Goal: Task Accomplishment & Management: Complete application form

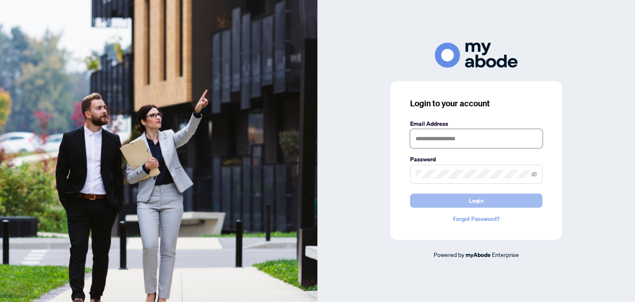
type input "**********"
click at [451, 198] on button "Login" at bounding box center [476, 200] width 132 height 14
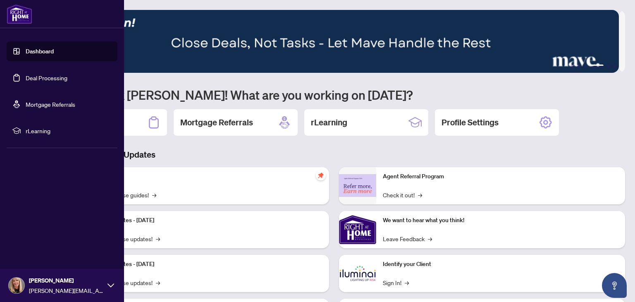
click at [26, 81] on link "Deal Processing" at bounding box center [47, 77] width 42 height 7
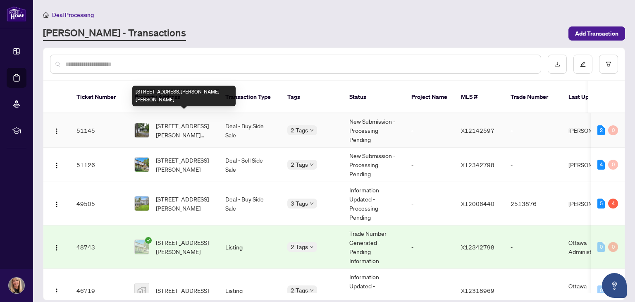
click at [175, 121] on span "340 Wilson Rd, Clarence-Rockland, Ontario K4K 1K7, Canada" at bounding box center [184, 130] width 56 height 18
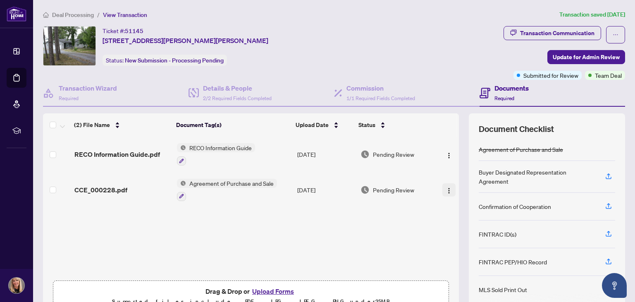
click at [445, 188] on img "button" at bounding box center [448, 190] width 7 height 7
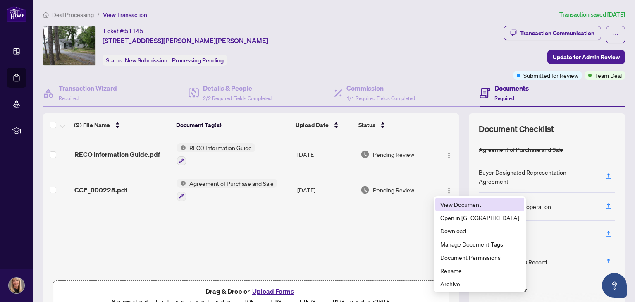
click at [451, 204] on span "View Document" at bounding box center [479, 204] width 79 height 9
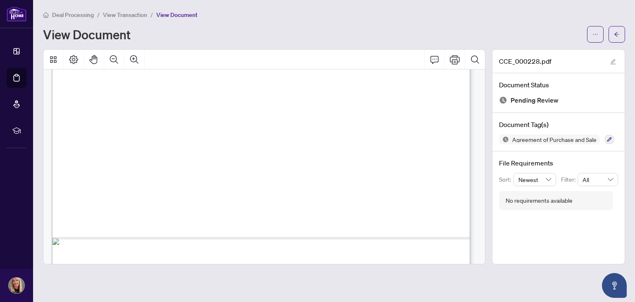
scroll to position [4846, 0]
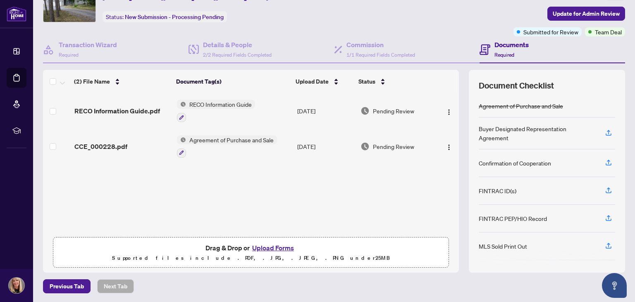
click at [262, 244] on button "Upload Forms" at bounding box center [273, 247] width 47 height 11
click at [266, 245] on button "Upload Forms" at bounding box center [273, 247] width 47 height 11
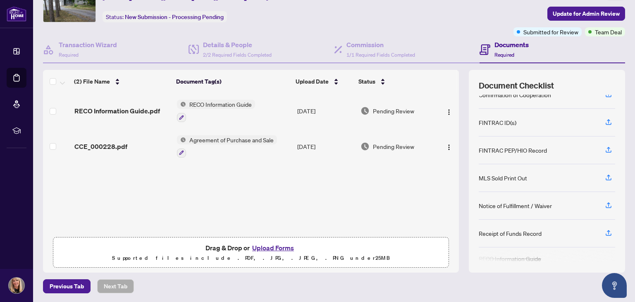
scroll to position [76, 0]
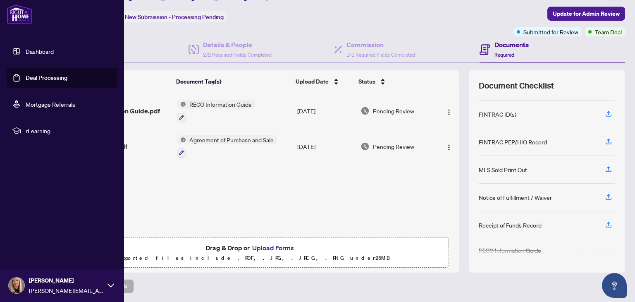
click at [26, 78] on link "Deal Processing" at bounding box center [47, 77] width 42 height 7
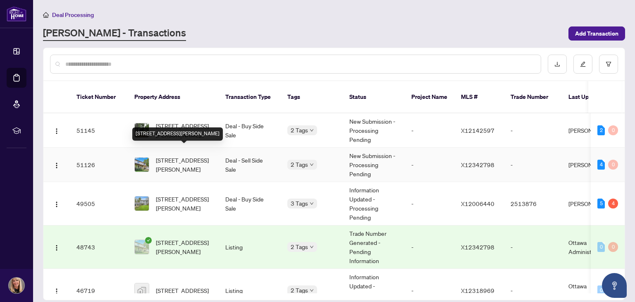
click at [185, 155] on span "2316 Rollin Rd, Clarence-Rockland, Ontario K0A 3N0, Canada" at bounding box center [184, 164] width 56 height 18
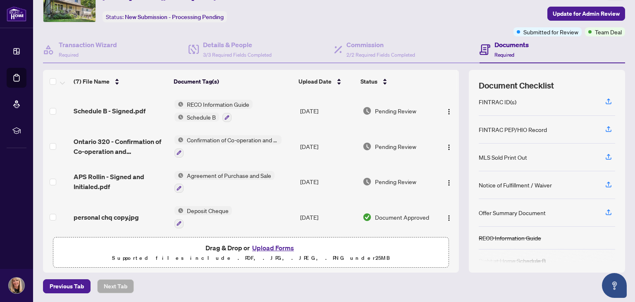
scroll to position [72, 0]
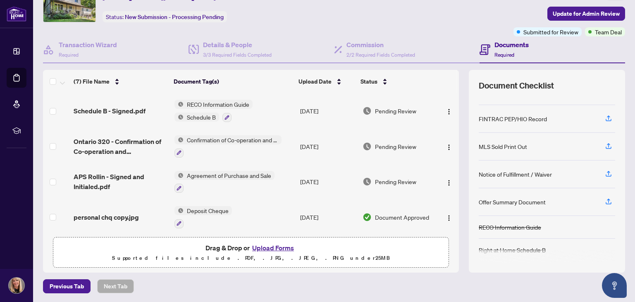
click at [265, 244] on button "Upload Forms" at bounding box center [273, 247] width 47 height 11
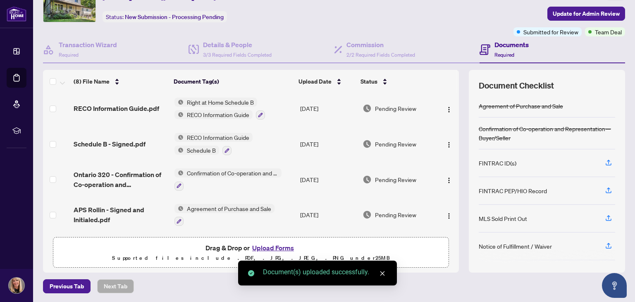
click at [279, 243] on button "Upload Forms" at bounding box center [273, 247] width 47 height 11
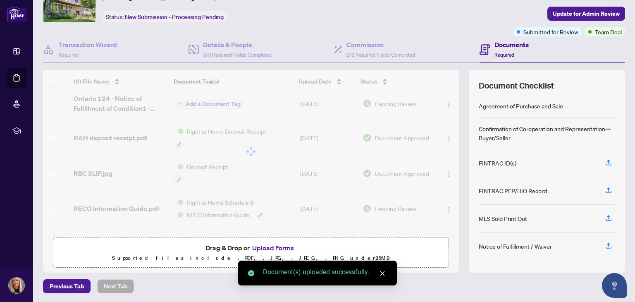
scroll to position [0, 0]
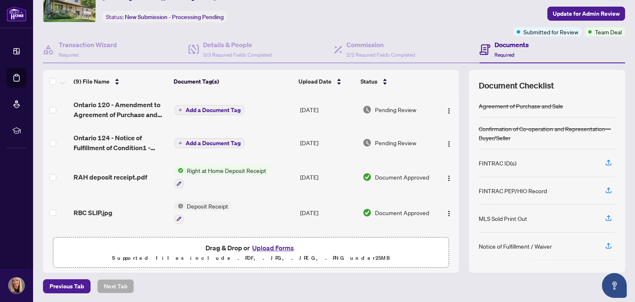
click at [205, 107] on span "Add a Document Tag" at bounding box center [213, 110] width 55 height 6
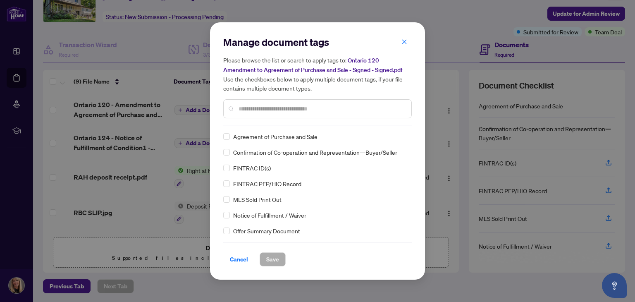
click at [260, 107] on input "text" at bounding box center [321, 108] width 166 height 9
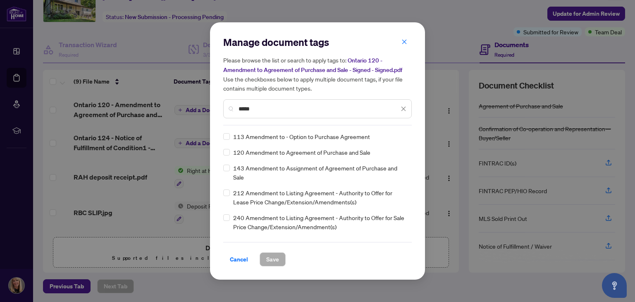
type input "*****"
click at [272, 257] on span "Save" at bounding box center [272, 258] width 13 height 13
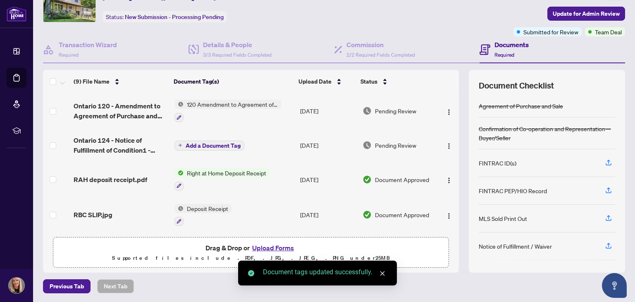
click at [197, 144] on span "Add a Document Tag" at bounding box center [213, 146] width 55 height 6
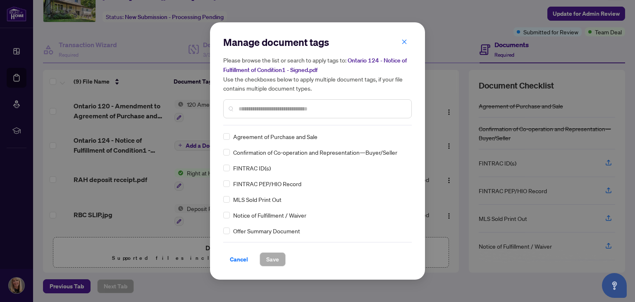
click at [275, 110] on input "text" at bounding box center [321, 108] width 166 height 9
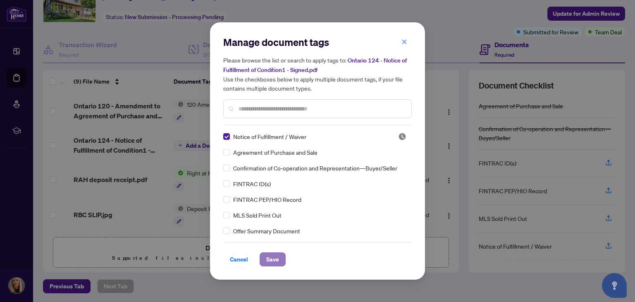
click at [269, 257] on span "Save" at bounding box center [272, 258] width 13 height 13
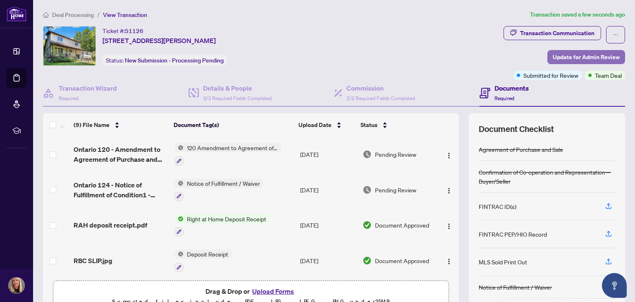
click at [567, 55] on span "Update for Admin Review" at bounding box center [585, 56] width 67 height 13
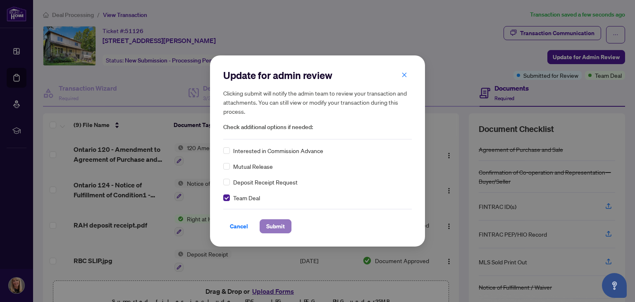
click at [279, 226] on span "Submit" at bounding box center [275, 225] width 19 height 13
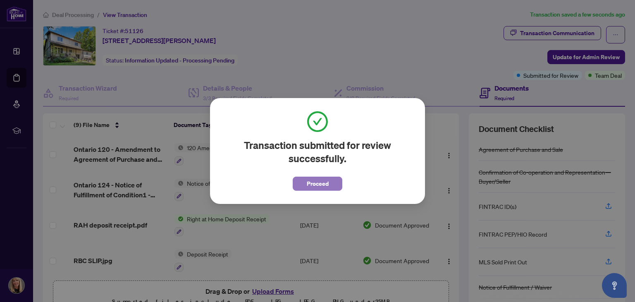
click at [324, 184] on span "Proceed" at bounding box center [318, 183] width 22 height 13
